Goal: Information Seeking & Learning: Learn about a topic

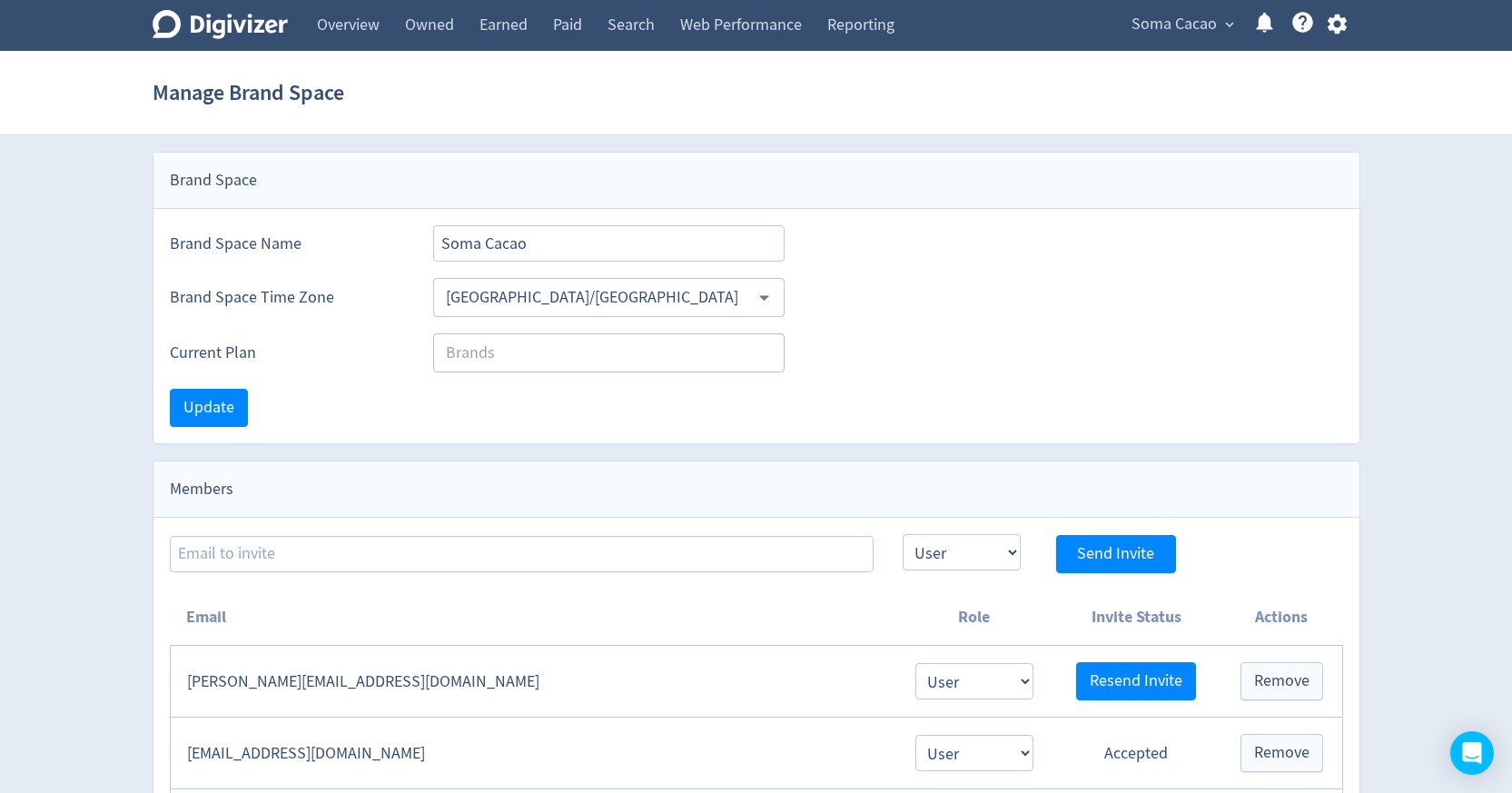
select select "USER"
click at [1167, 30] on span "Soma Cacao" at bounding box center [1174, 24] width 85 height 29
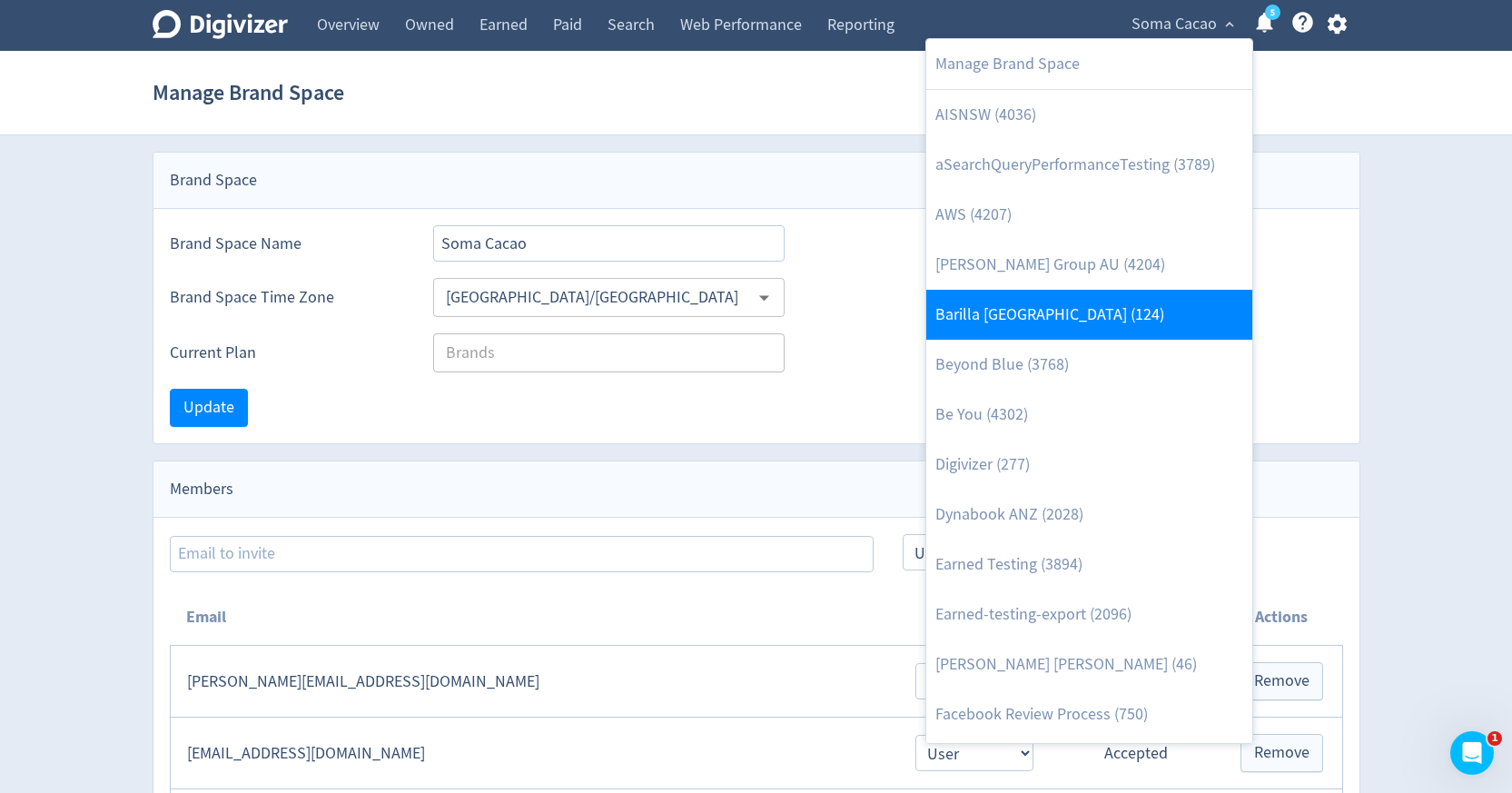
click at [1067, 331] on link "Barilla [GEOGRAPHIC_DATA] (124)" at bounding box center [1090, 314] width 327 height 50
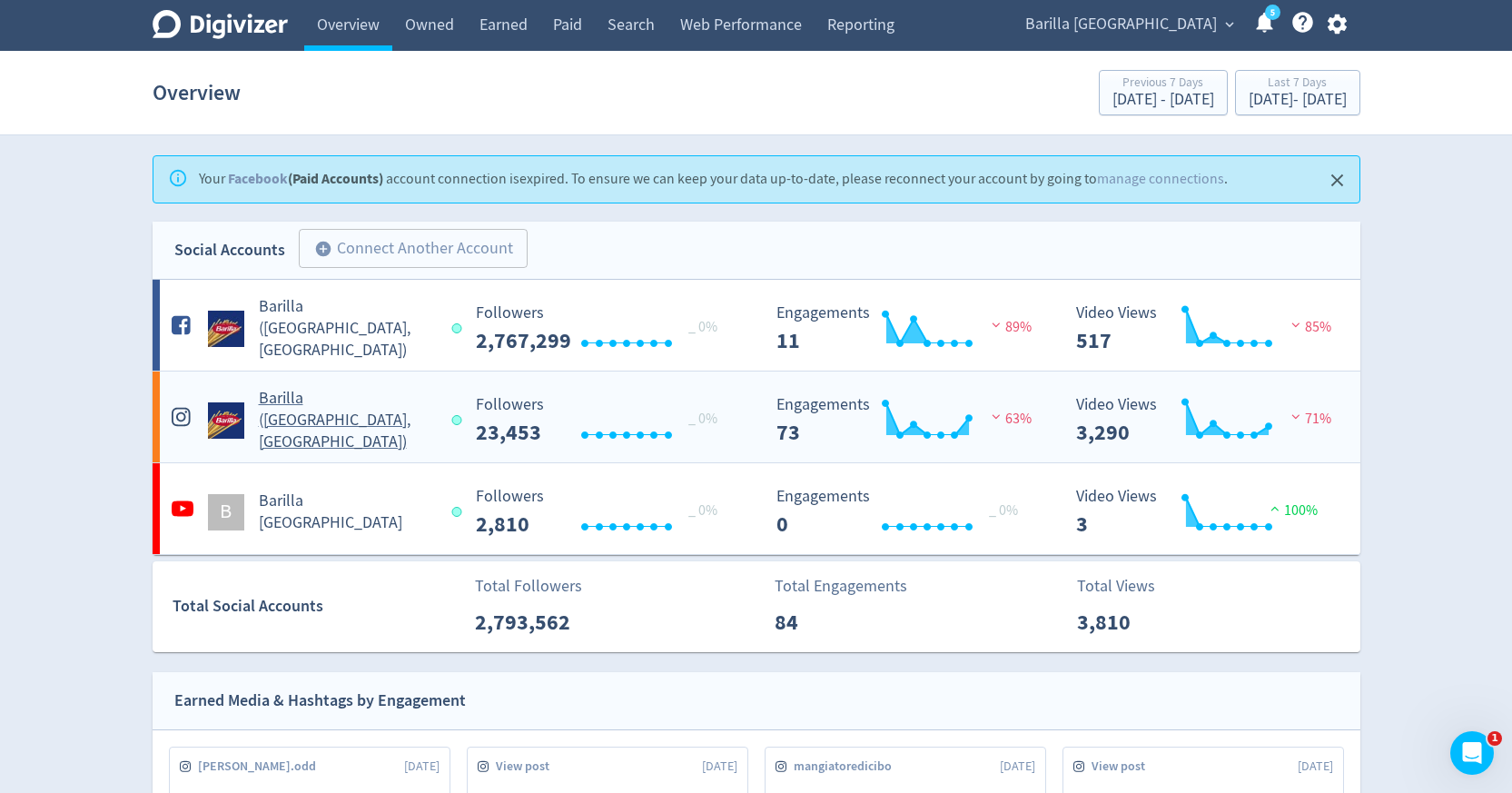
click at [296, 434] on div "Barilla ([GEOGRAPHIC_DATA], [GEOGRAPHIC_DATA])" at bounding box center [314, 420] width 293 height 66
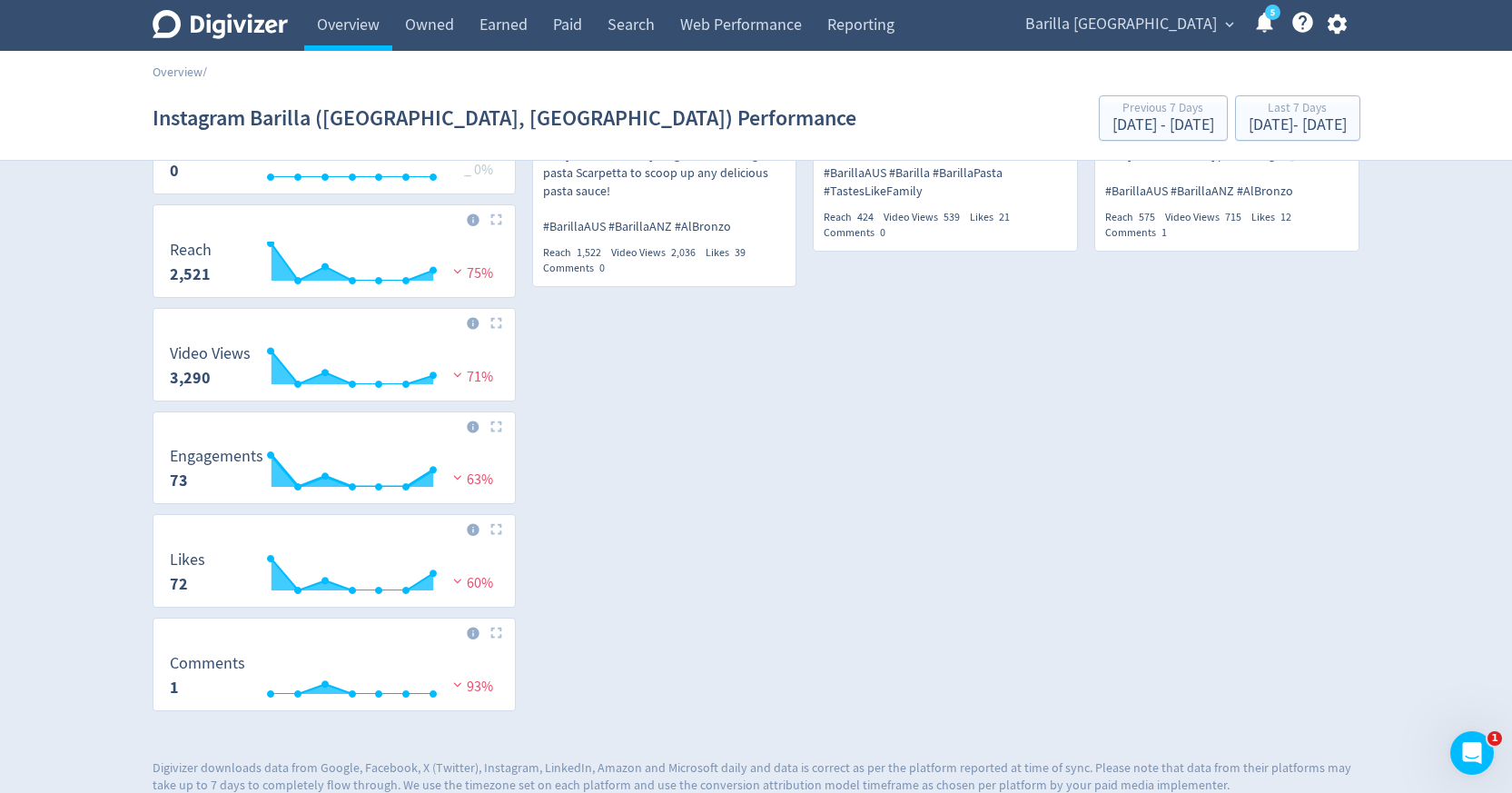
scroll to position [354, 0]
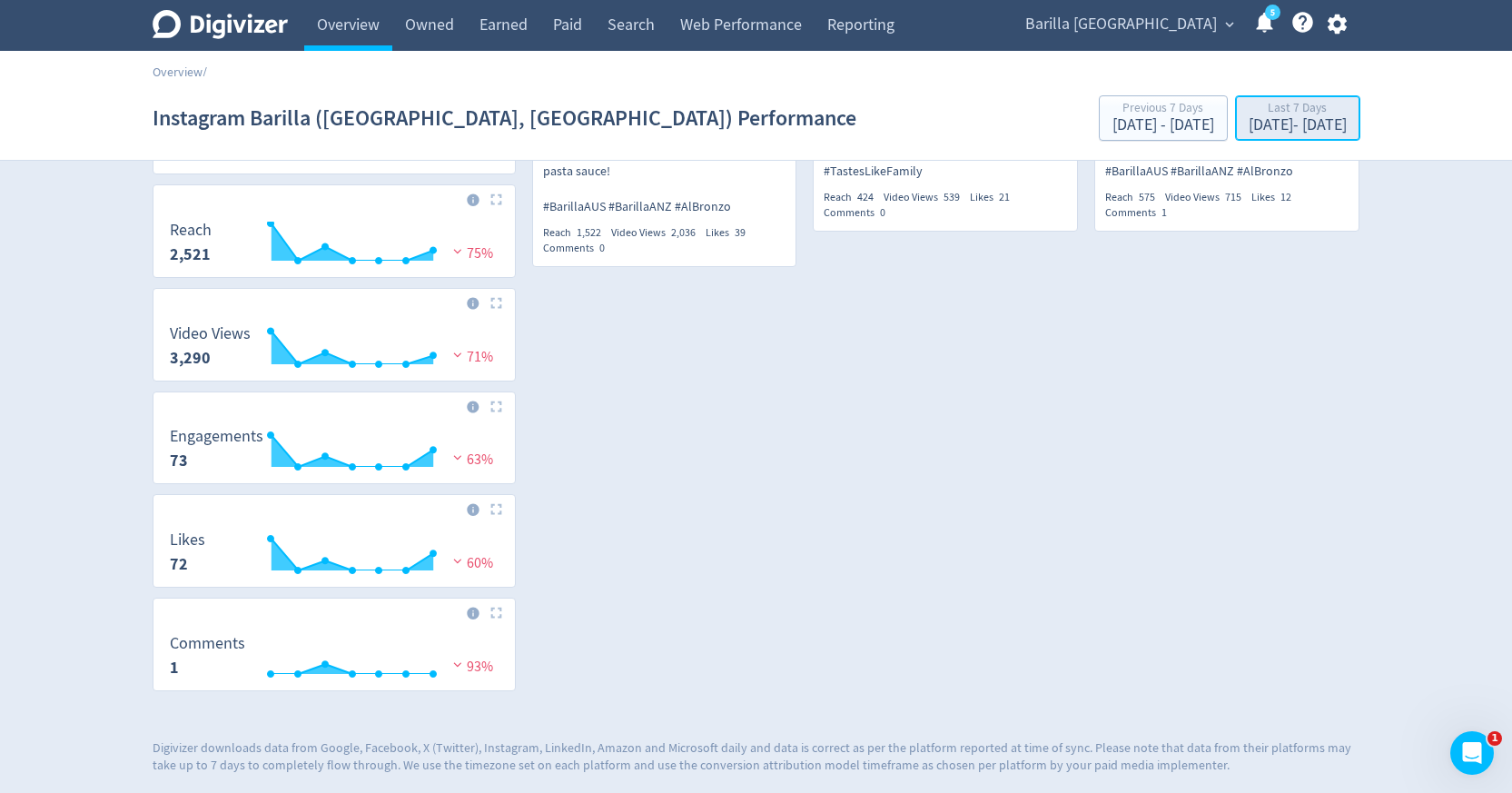
click at [1249, 114] on div "Last 7 Days" at bounding box center [1298, 109] width 98 height 16
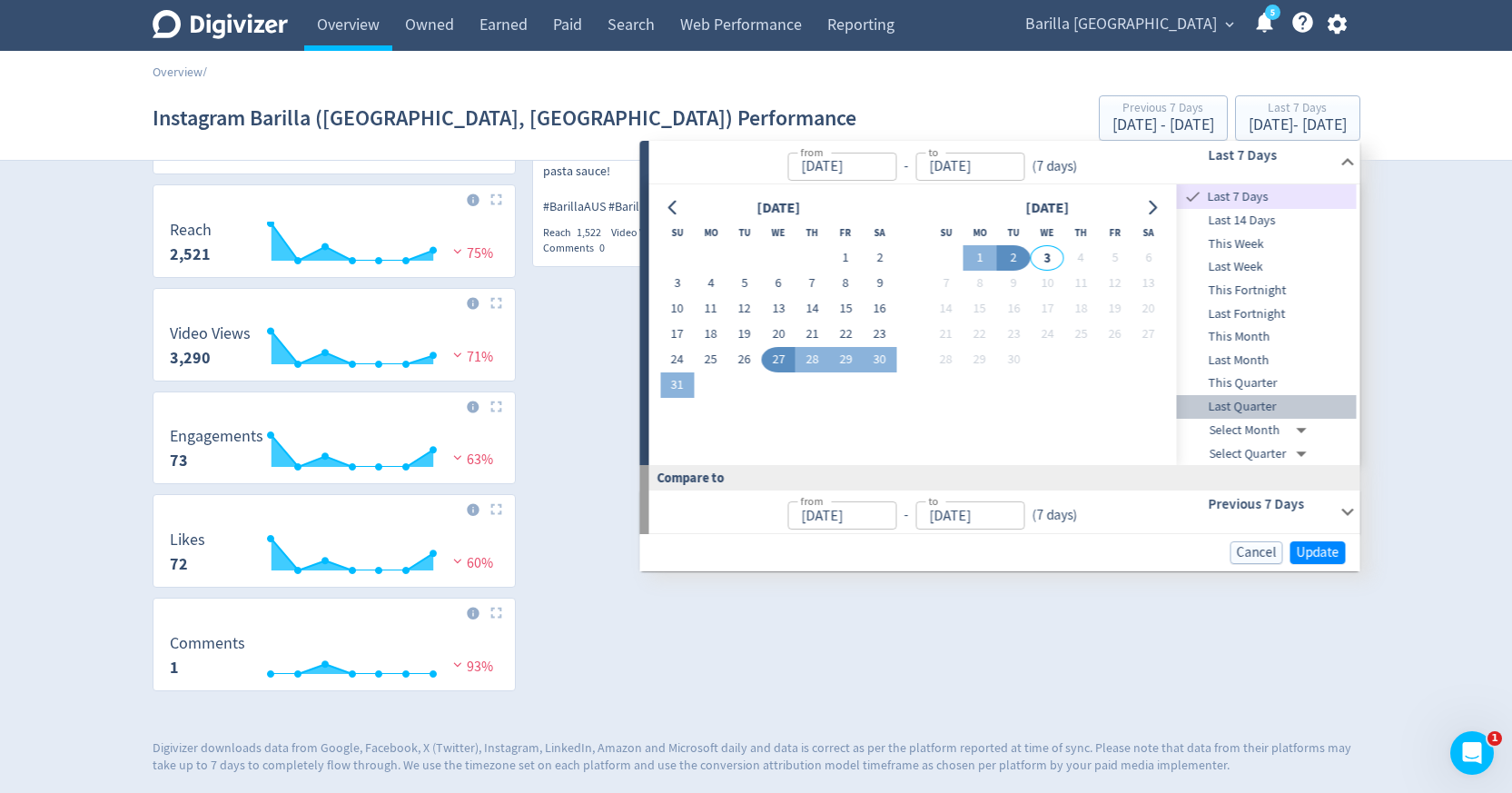
click at [1228, 412] on span "Last Quarter" at bounding box center [1267, 407] width 180 height 20
type input "[DATE]"
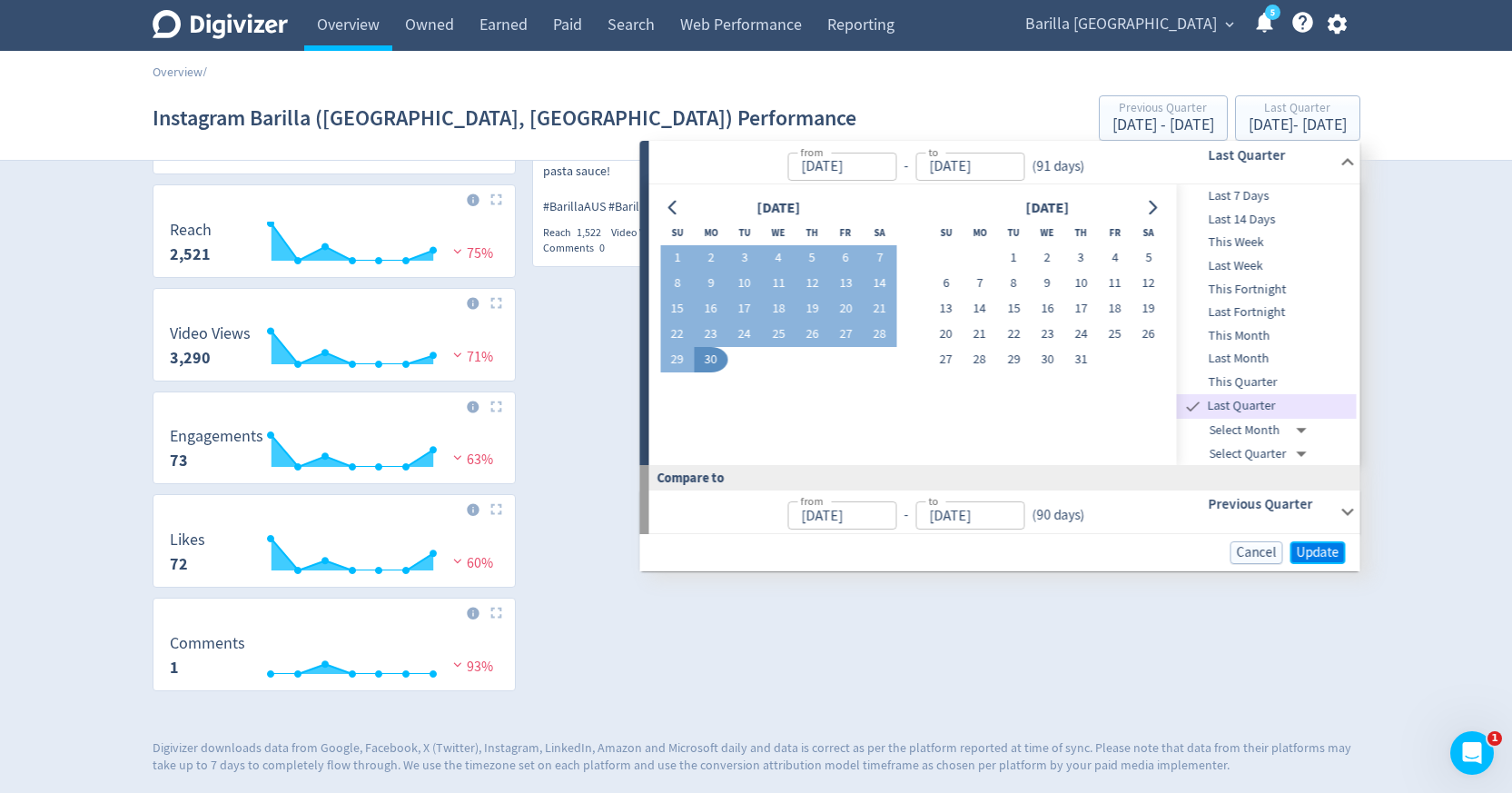
click at [1314, 548] on span "Update" at bounding box center [1318, 552] width 43 height 14
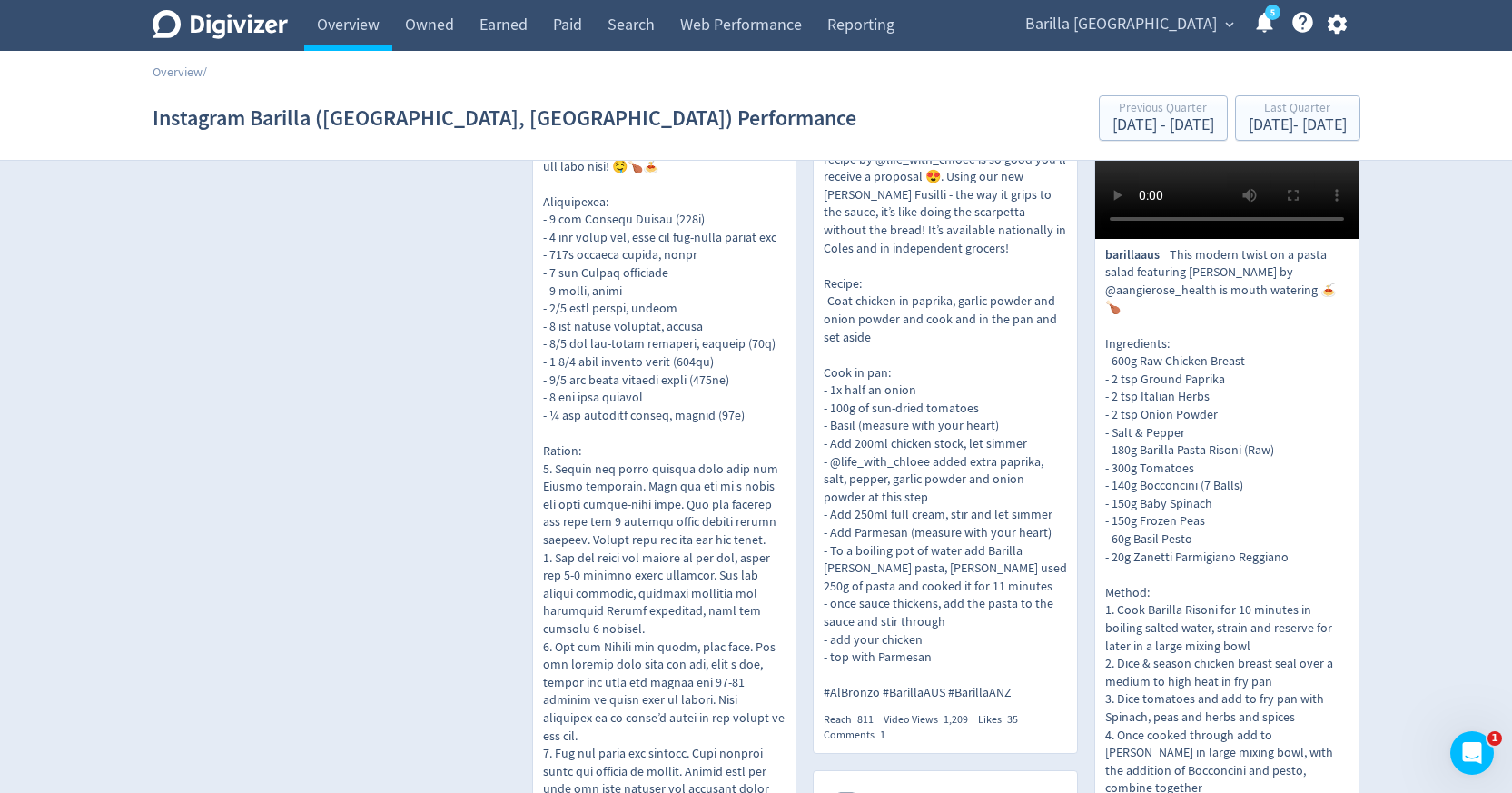
scroll to position [3065, 0]
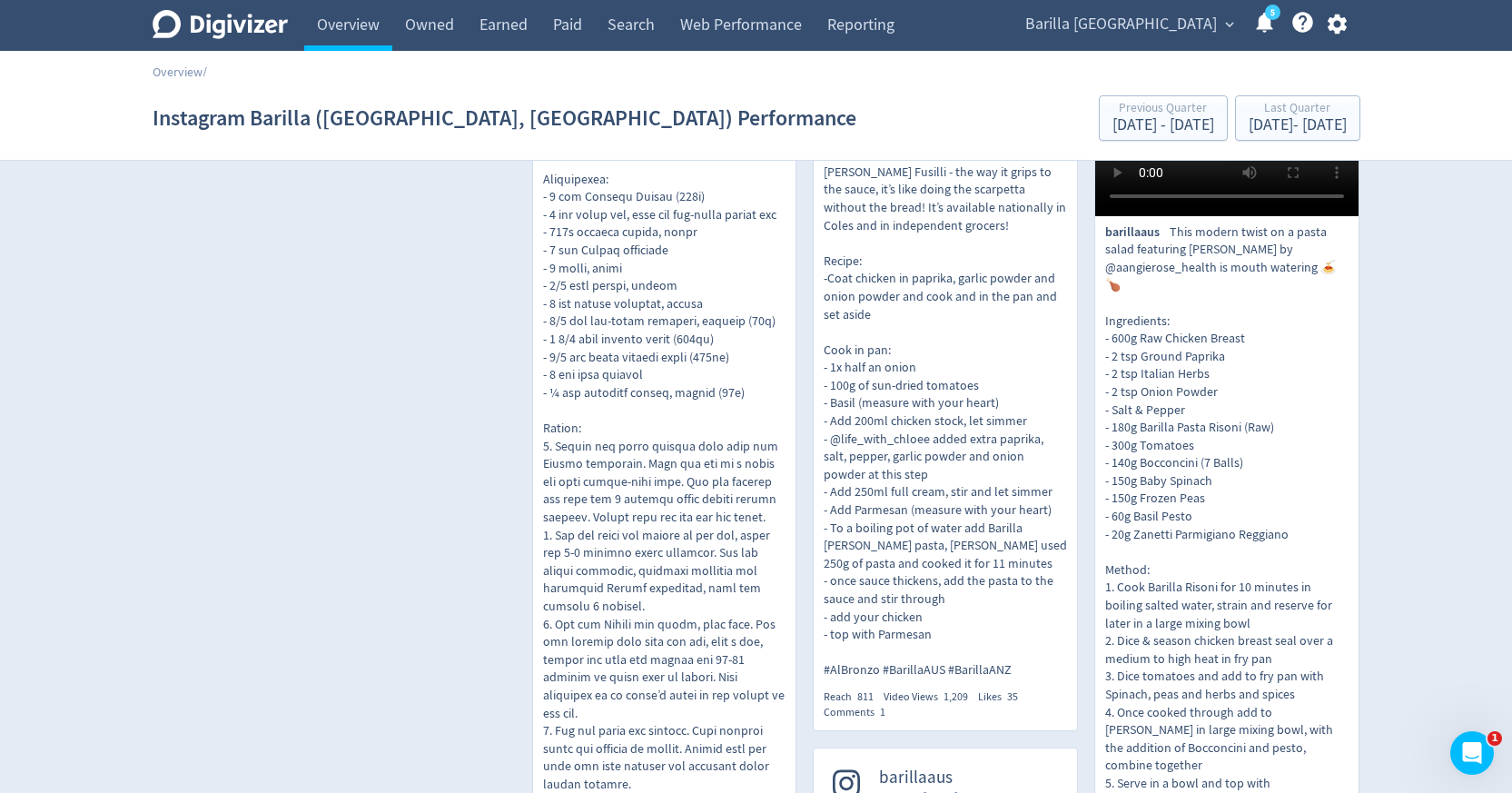
click at [1203, 38] on div "Barilla [GEOGRAPHIC_DATA] expand_more 5 Help Center - Searchable support on usi…" at bounding box center [1183, 25] width 355 height 51
click at [1199, 17] on span "Barilla [GEOGRAPHIC_DATA]" at bounding box center [1121, 24] width 192 height 29
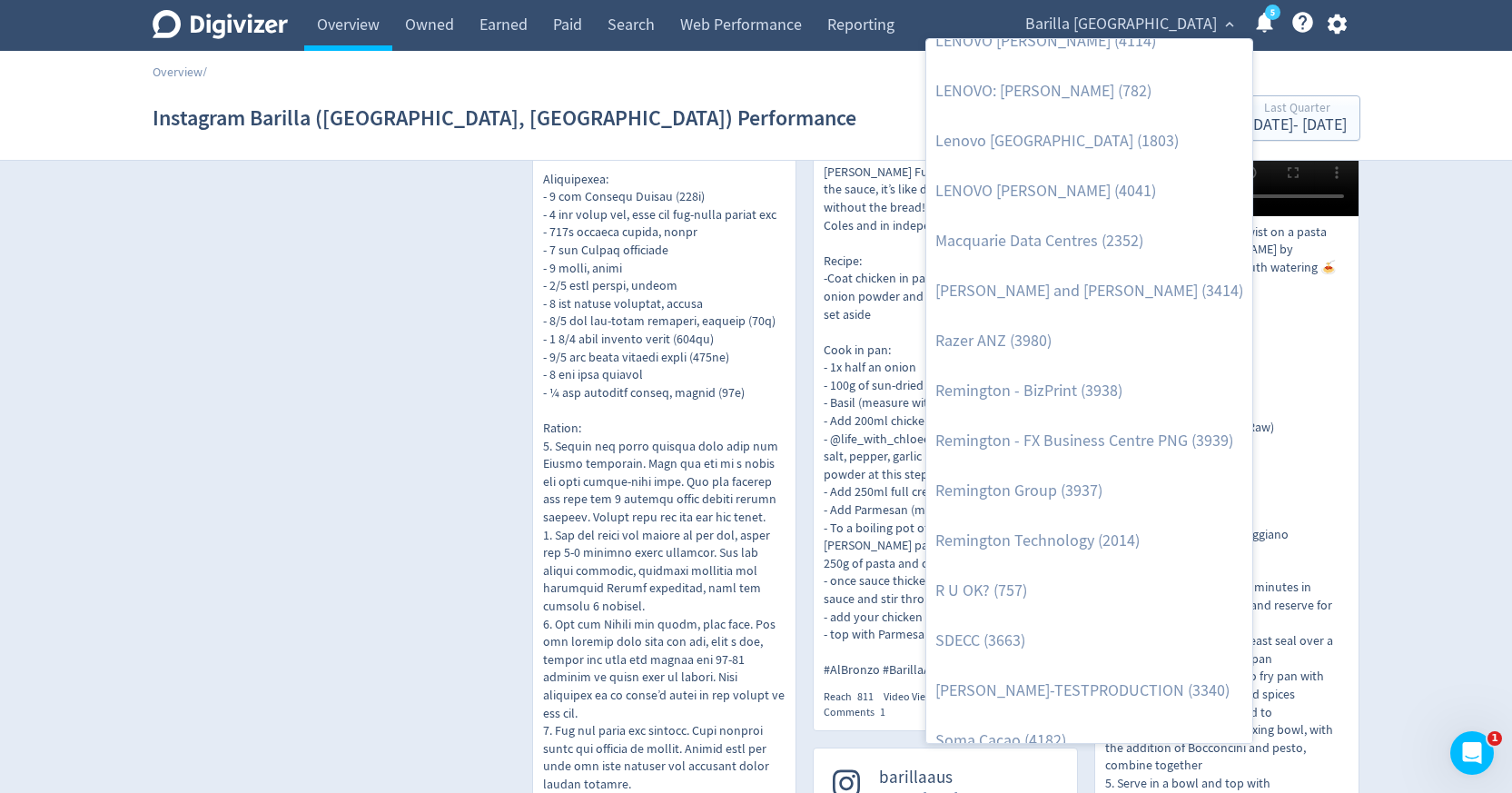
scroll to position [1904, 0]
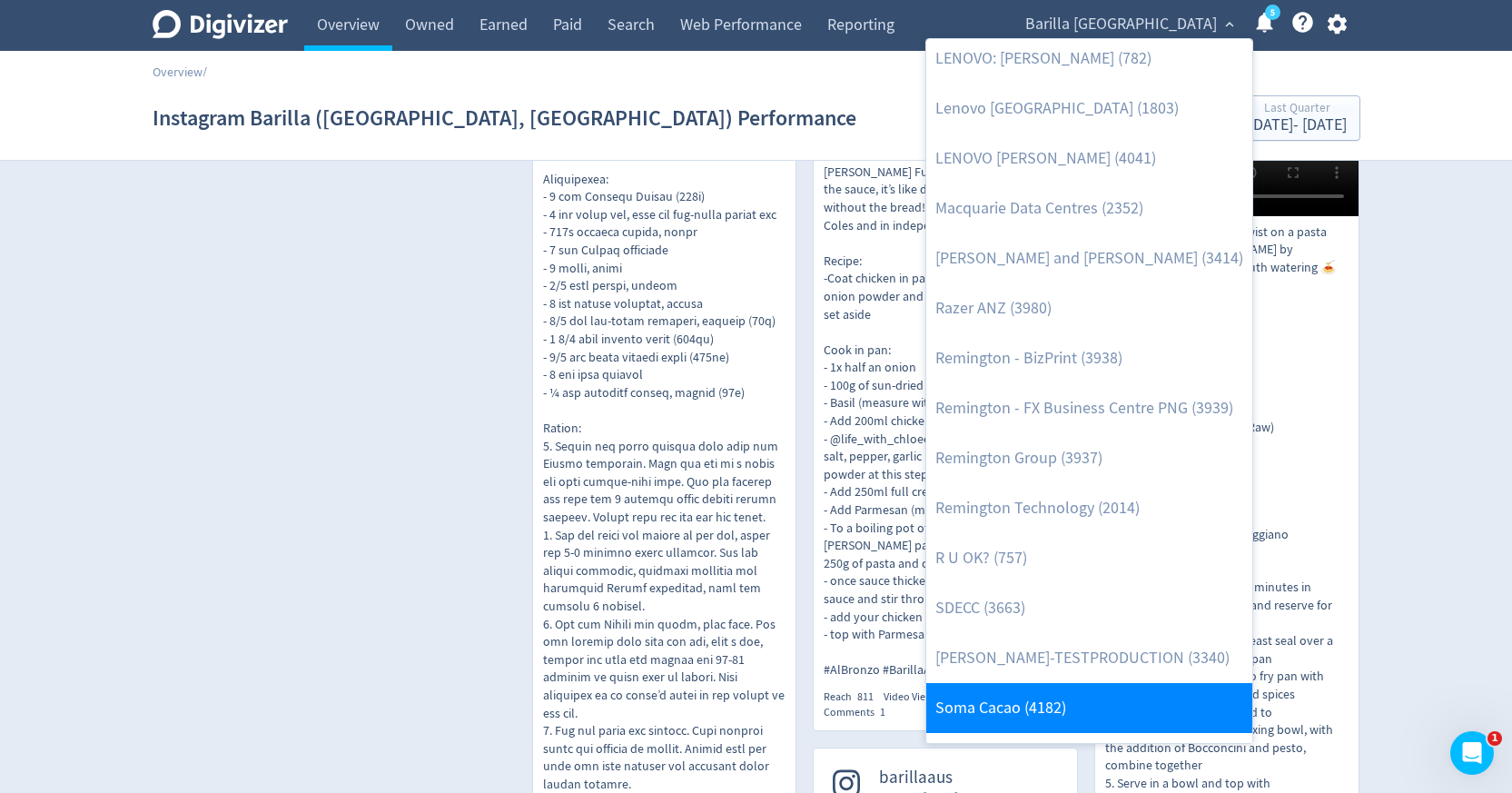
click at [1060, 697] on link "Soma Cacao (4182)" at bounding box center [1090, 708] width 327 height 50
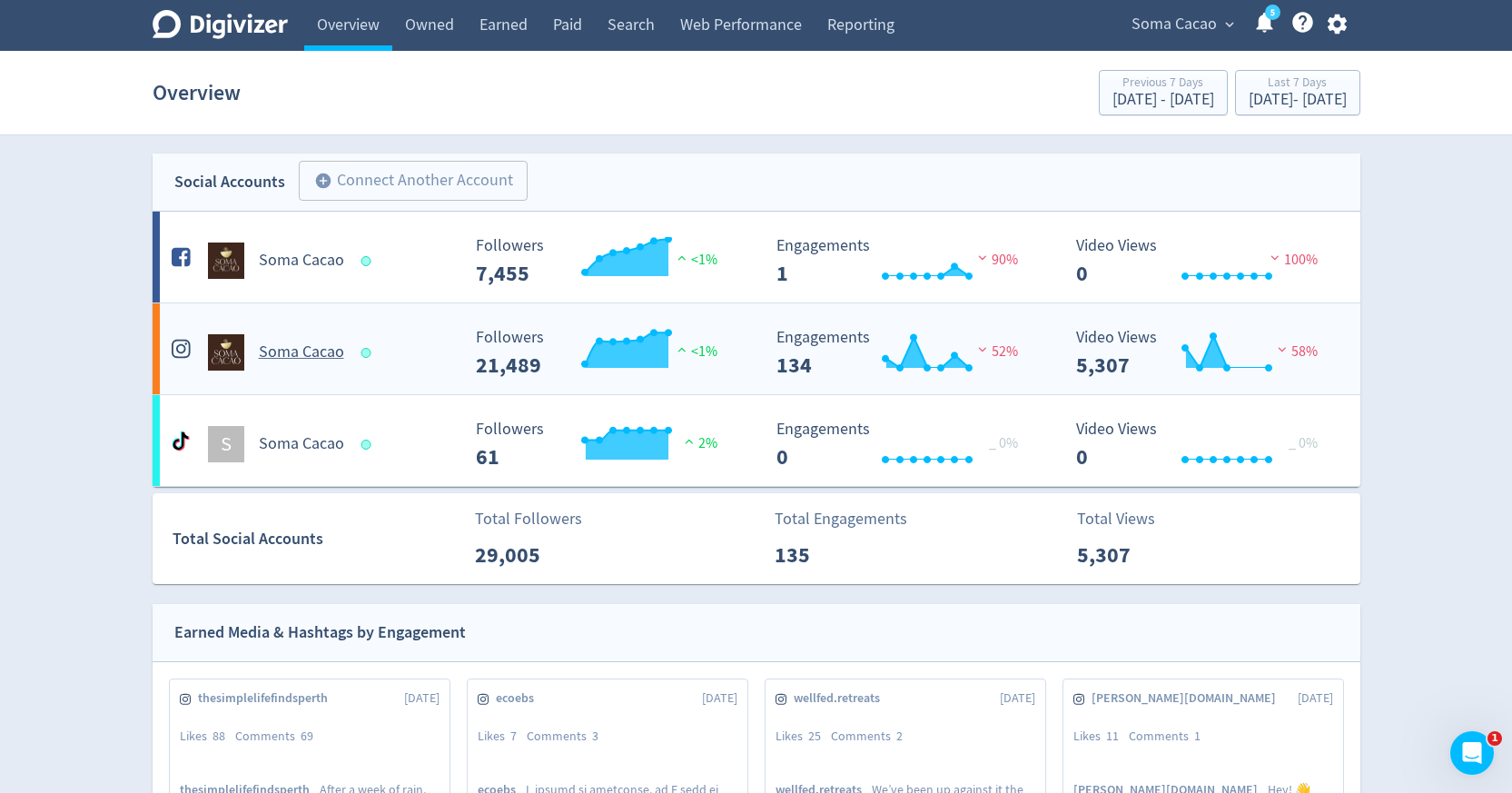
click at [373, 350] on span at bounding box center [368, 352] width 16 height 10
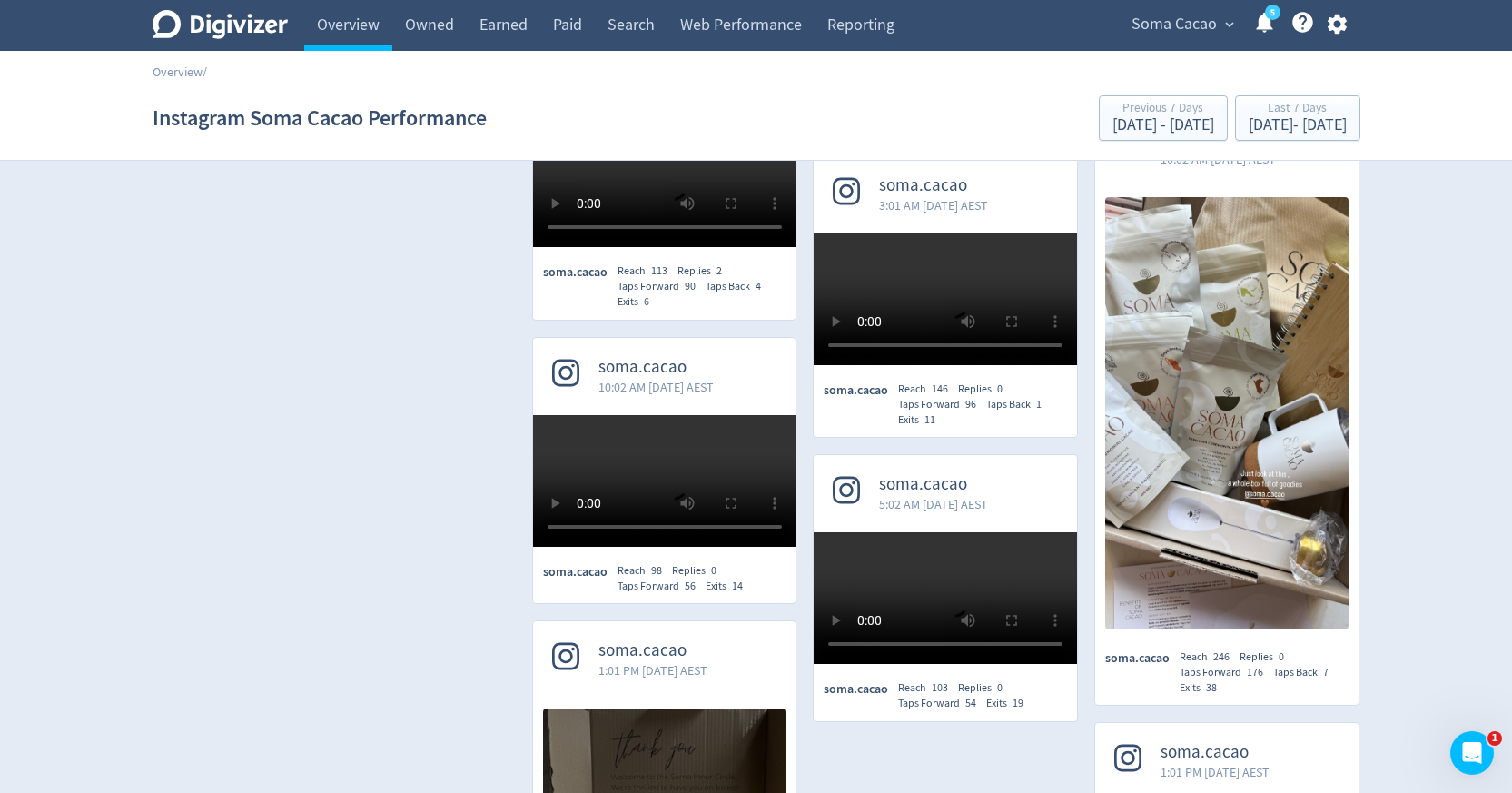
scroll to position [840, 0]
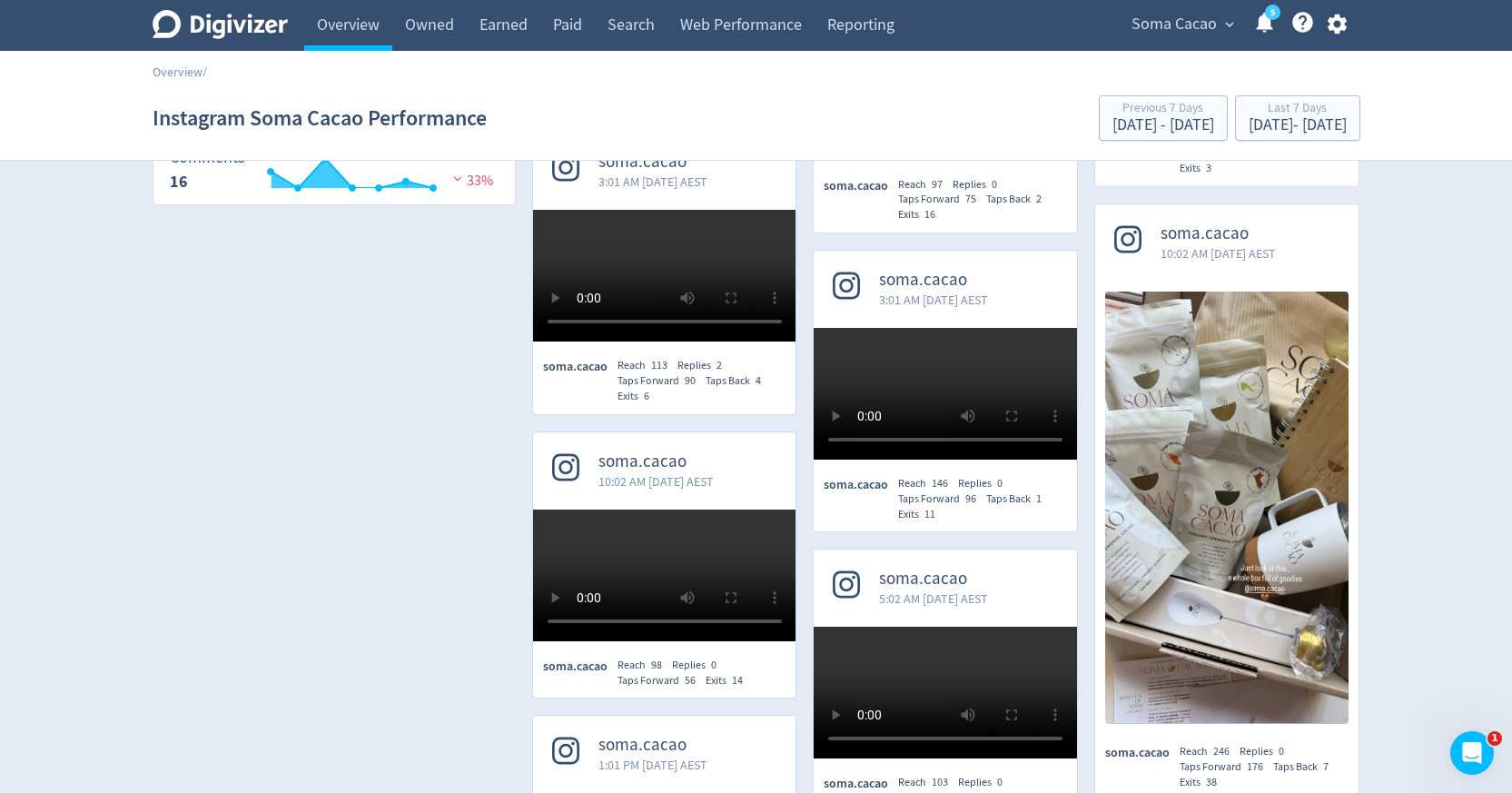
click at [1148, 20] on span "Soma Cacao" at bounding box center [1174, 24] width 85 height 29
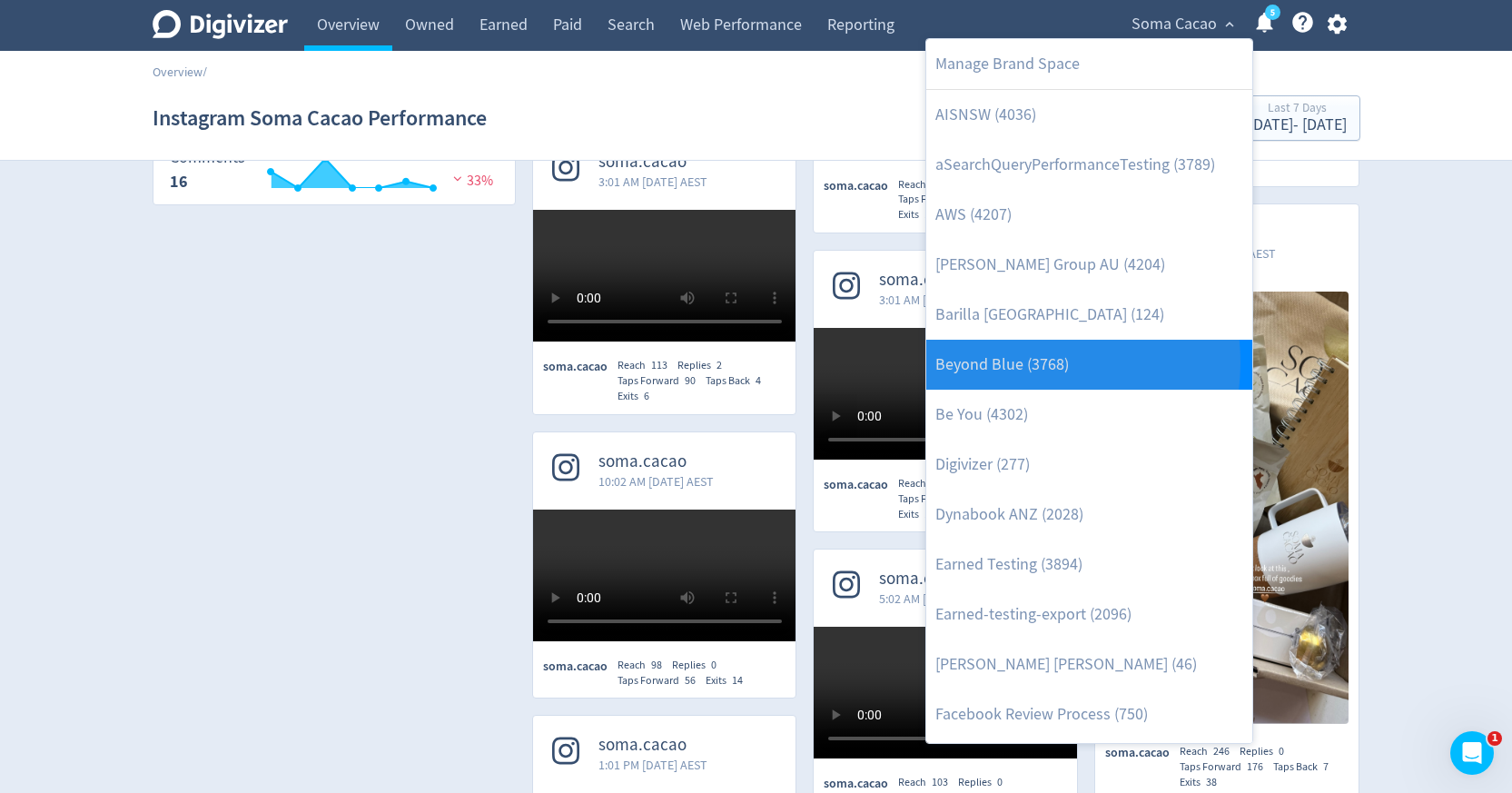
click at [1011, 363] on link "Beyond Blue (3768)" at bounding box center [1090, 365] width 327 height 50
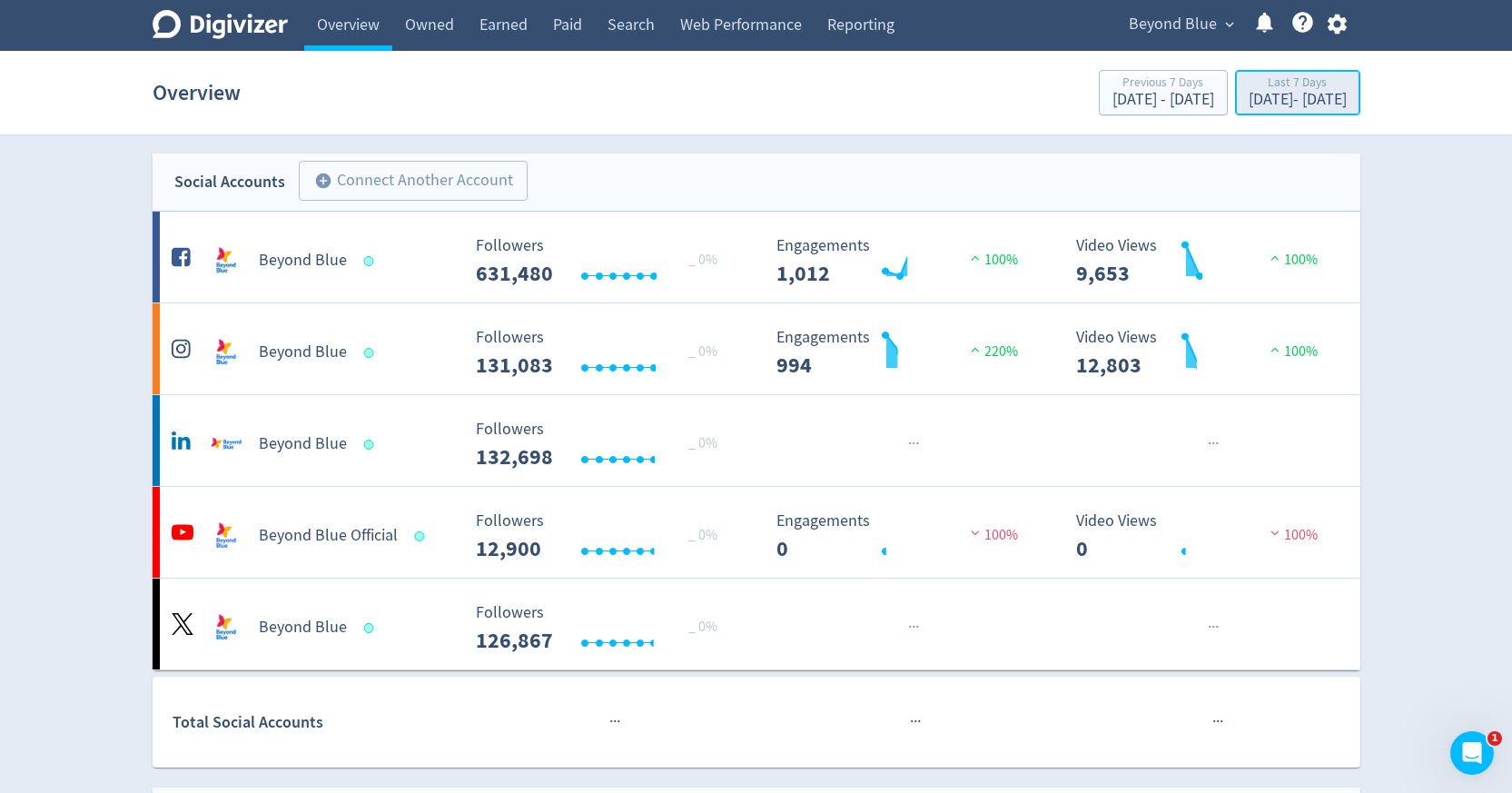
click at [1266, 83] on div "Last 7 Days" at bounding box center [1298, 83] width 98 height 16
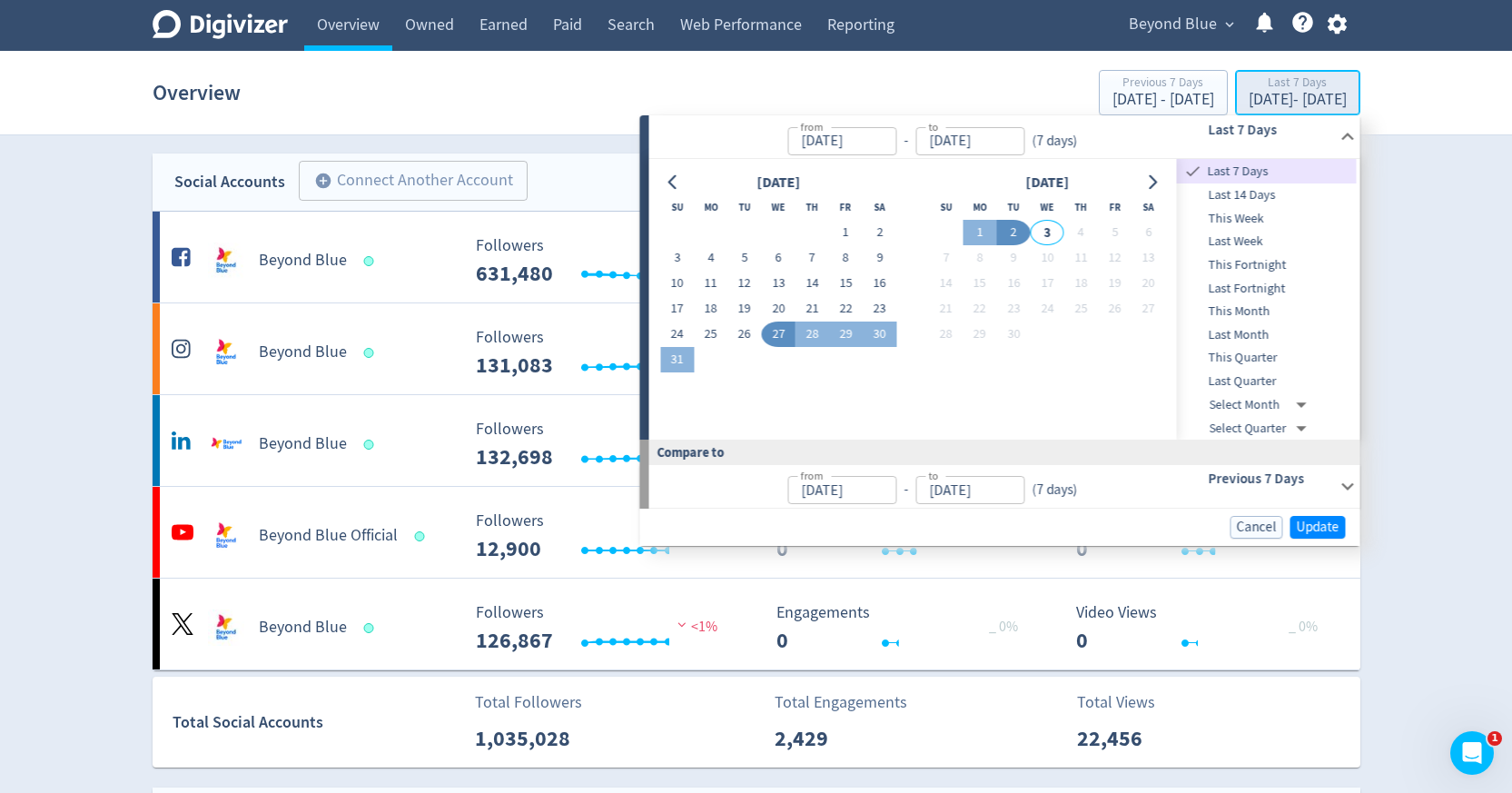
type input "[DATE]"
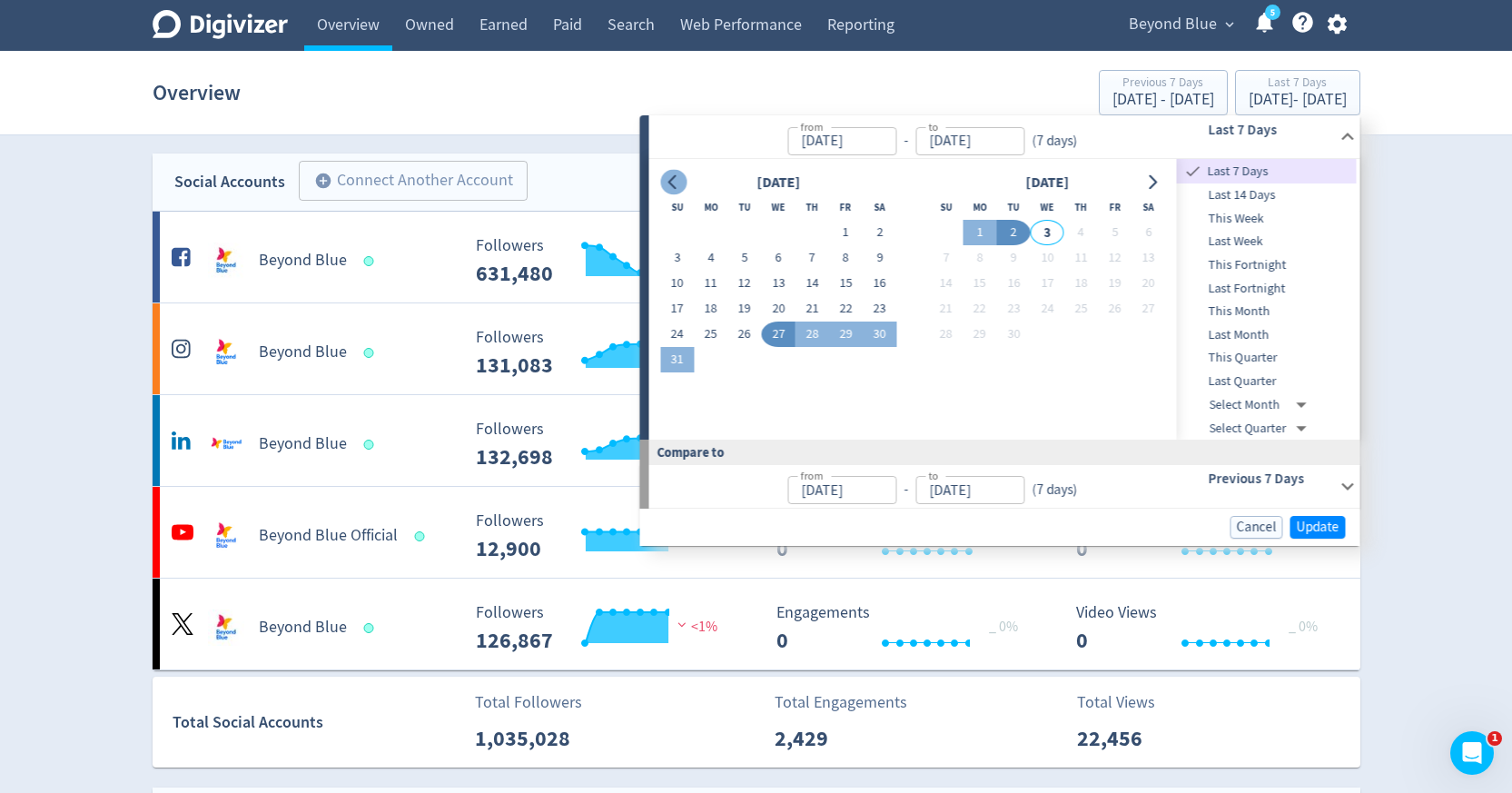
click at [669, 178] on icon "Go to previous month" at bounding box center [674, 183] width 15 height 15
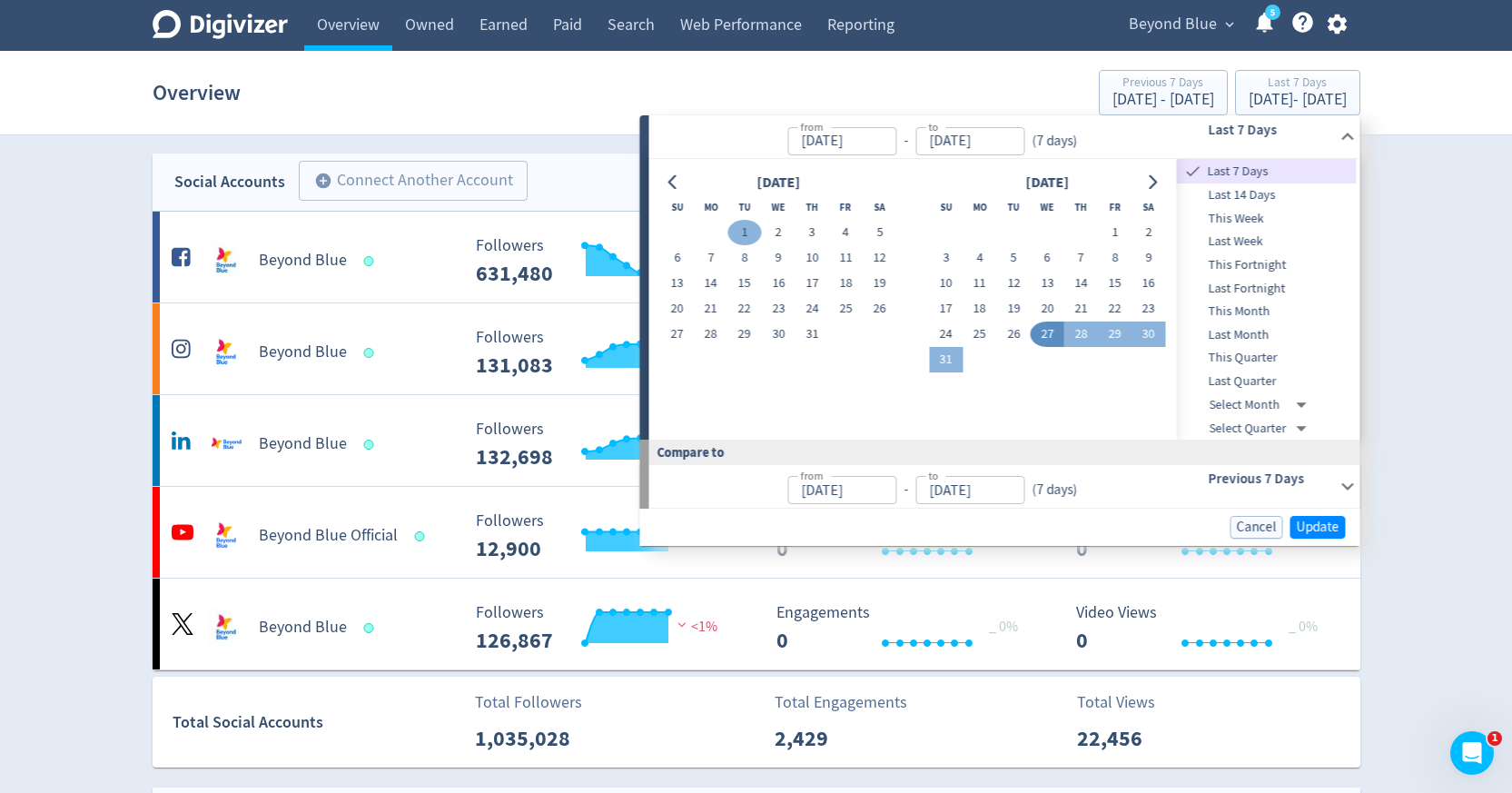
click at [735, 229] on button "1" at bounding box center [744, 232] width 33 height 25
type input "[DATE]"
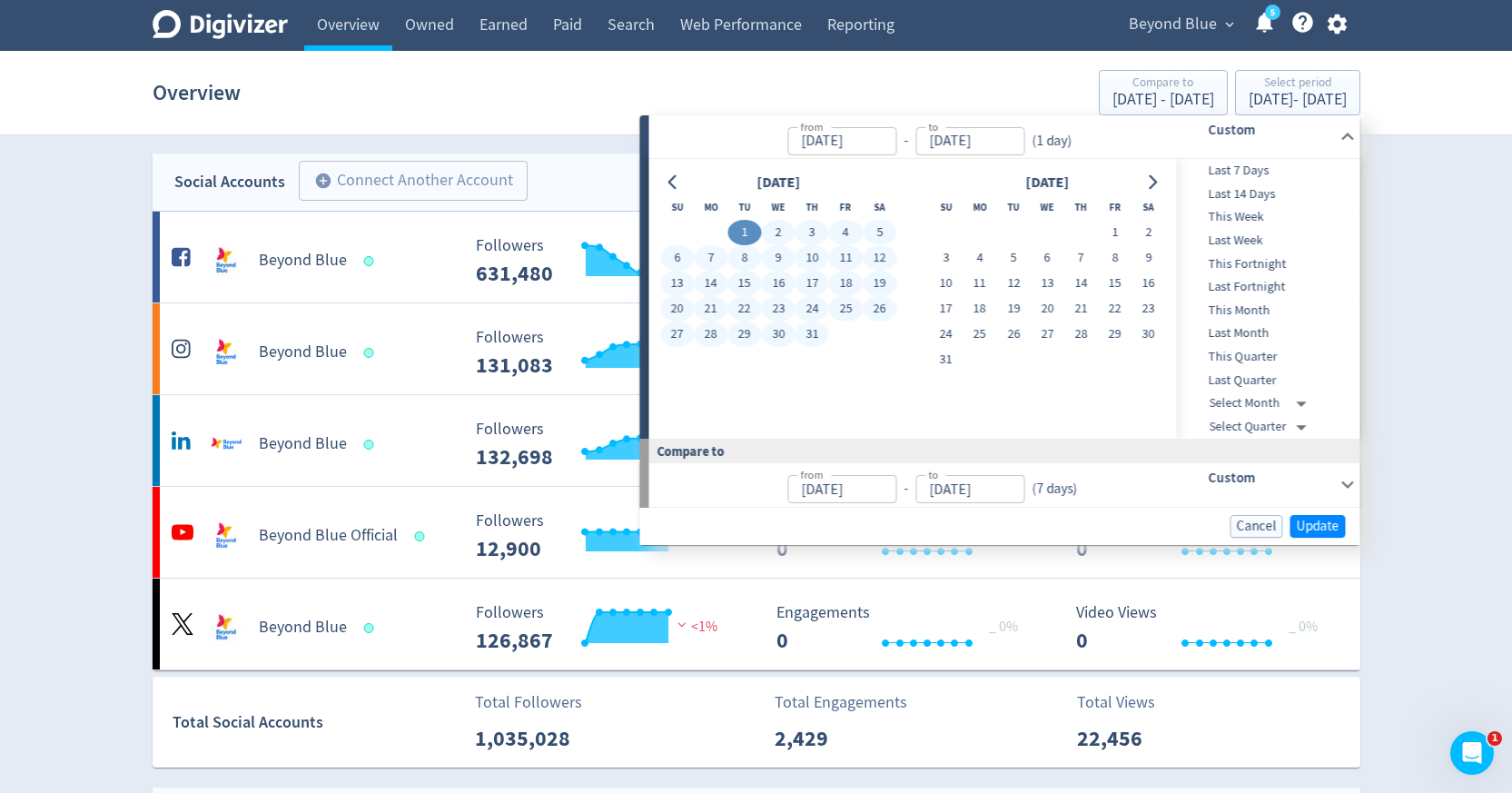
click at [808, 334] on button "31" at bounding box center [813, 334] width 33 height 25
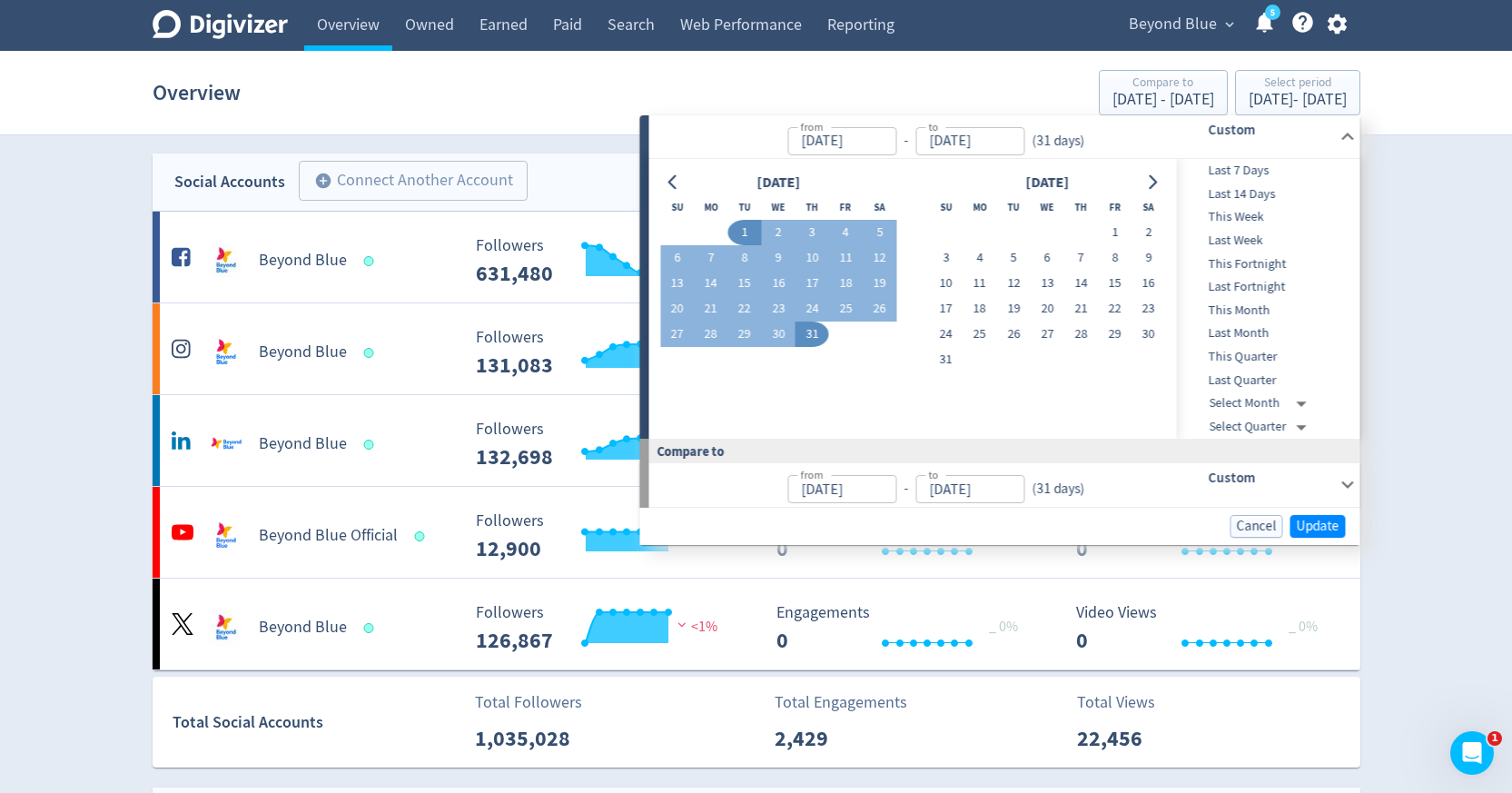
type input "[DATE]"
click at [1330, 528] on span "Update" at bounding box center [1318, 526] width 43 height 14
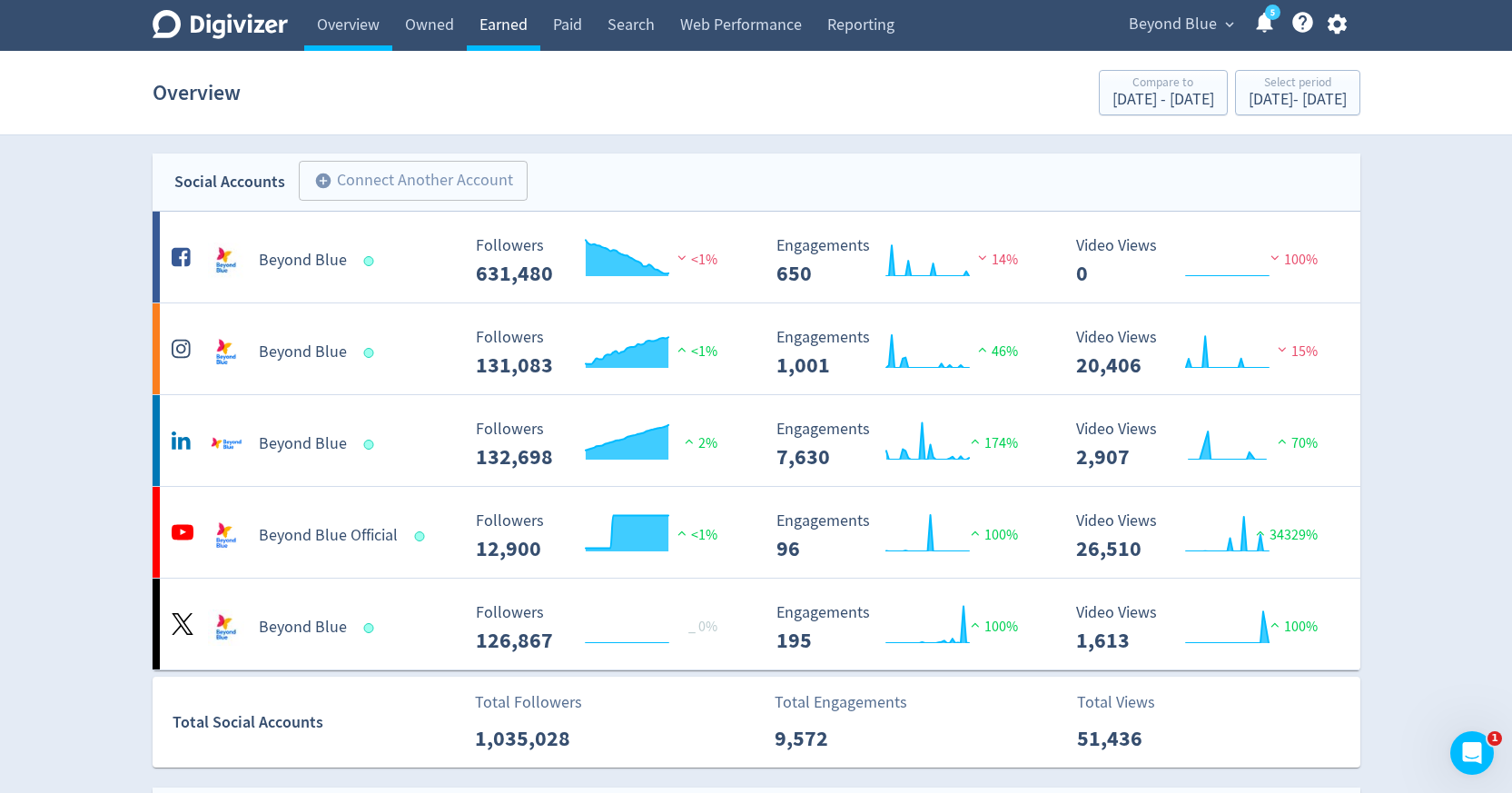
click at [519, 32] on link "Earned" at bounding box center [503, 25] width 73 height 51
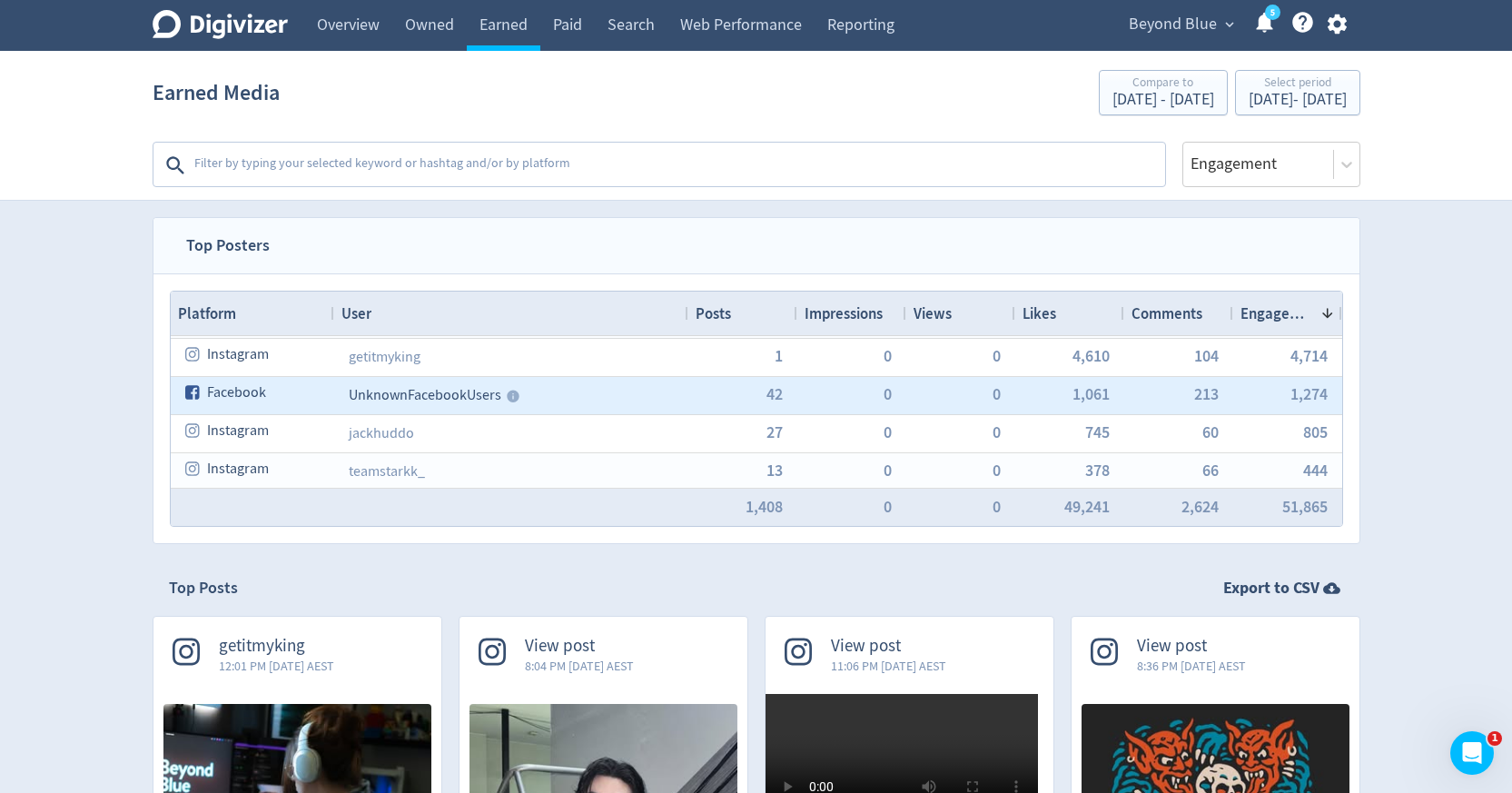
scroll to position [38, 0]
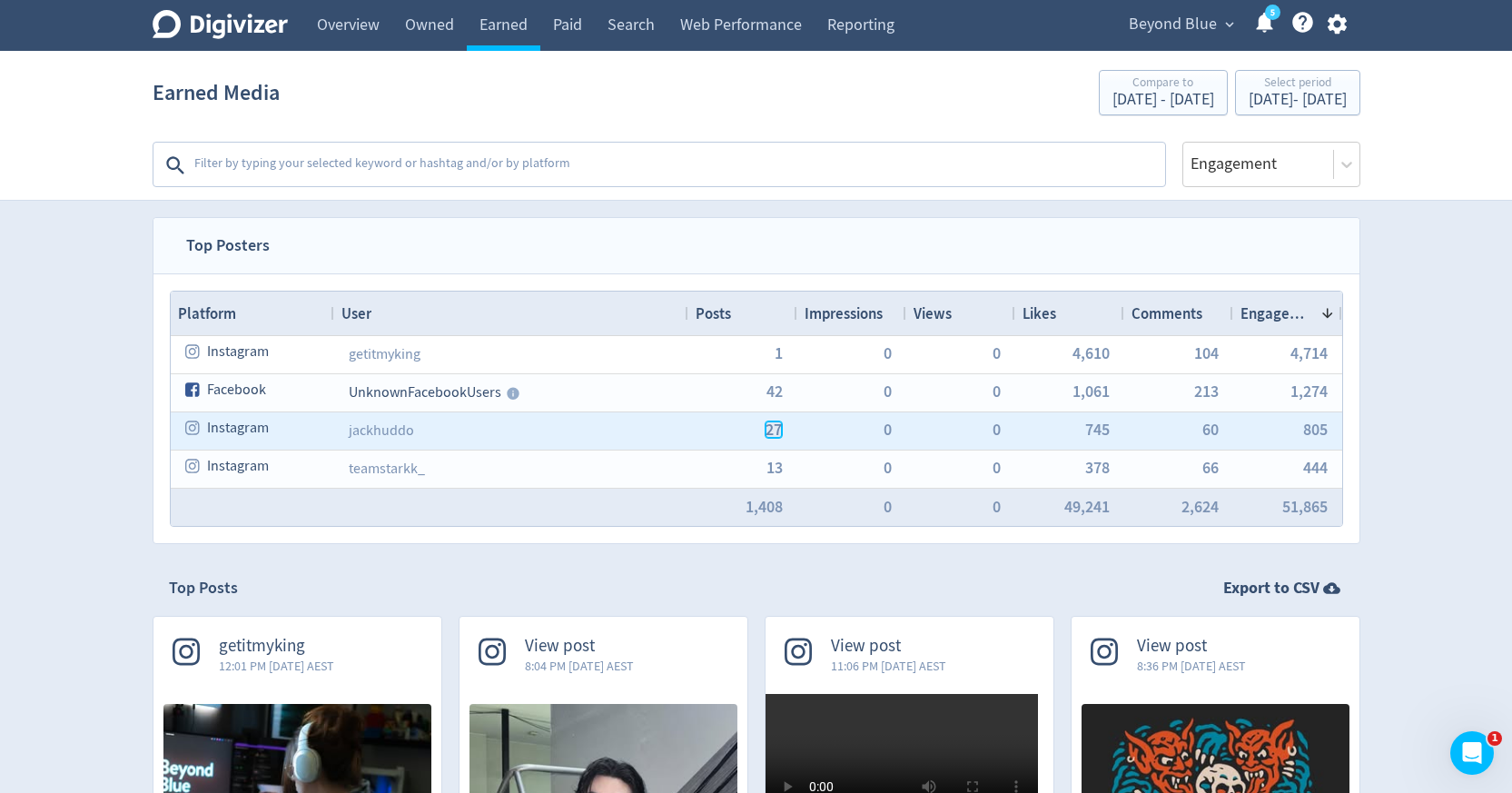
click at [772, 433] on span "27" at bounding box center [774, 429] width 17 height 17
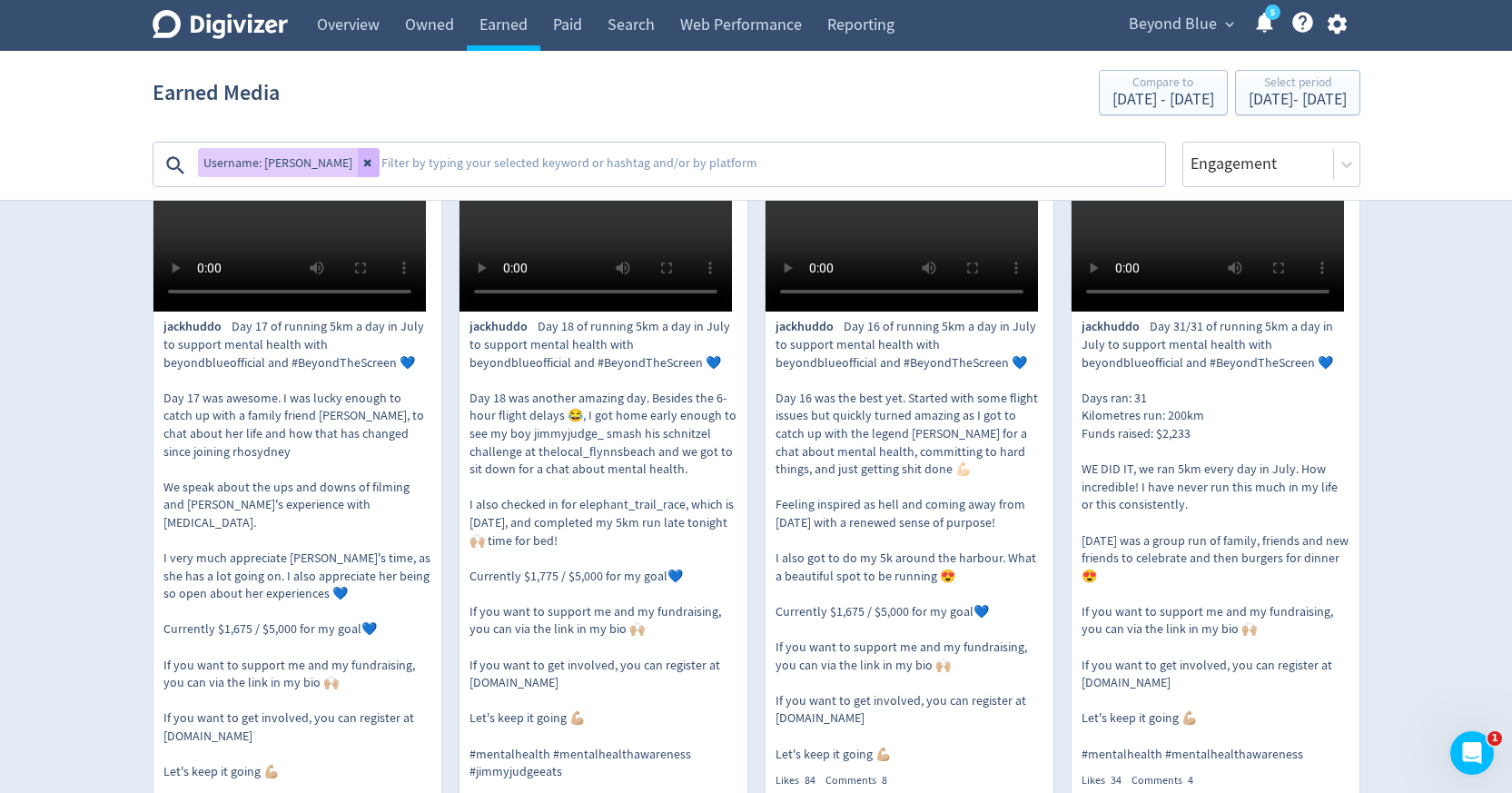
scroll to position [473, 0]
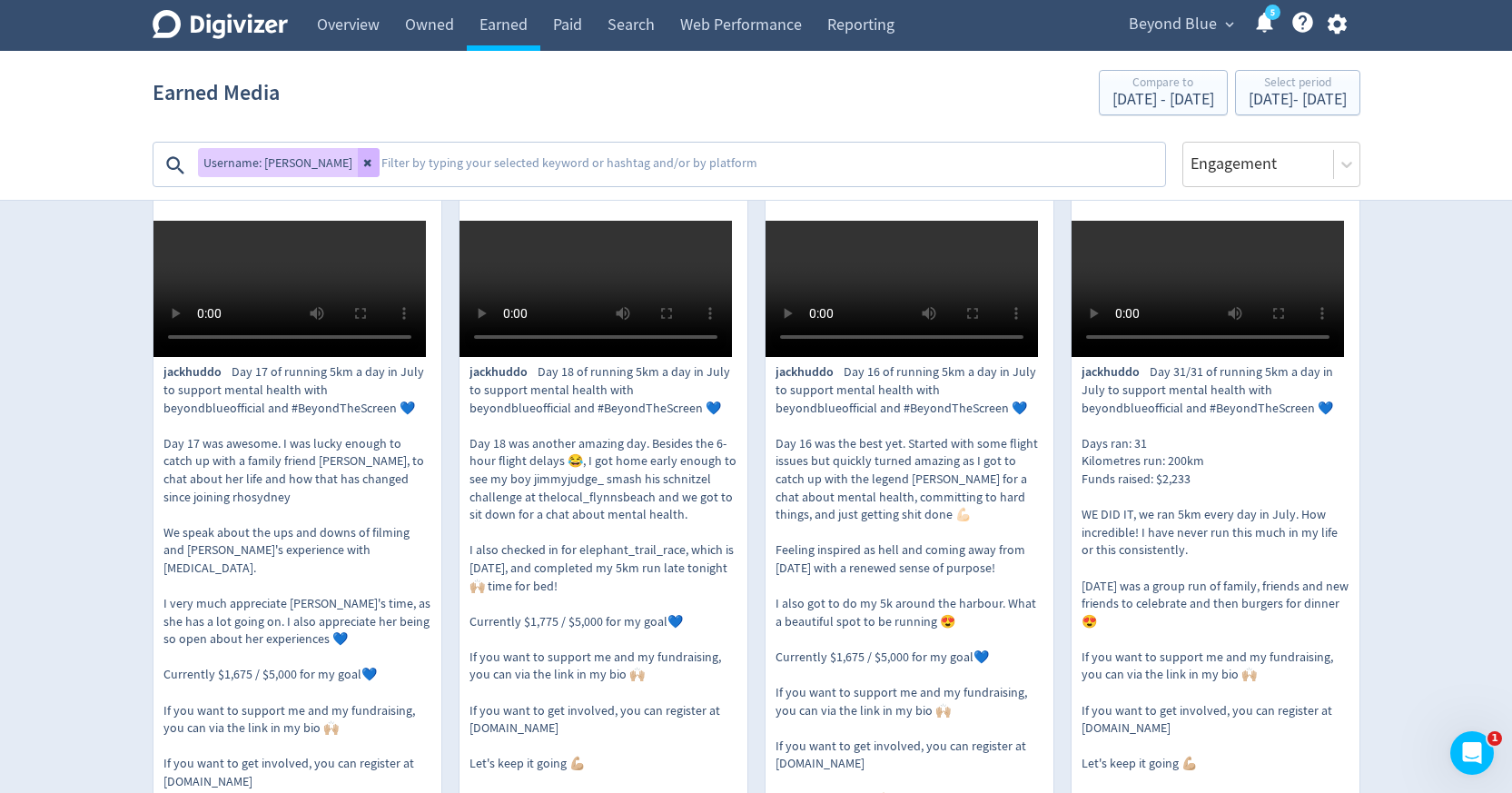
click at [251, 335] on video at bounding box center [289, 288] width 273 height 136
